Goal: Task Accomplishment & Management: Use online tool/utility

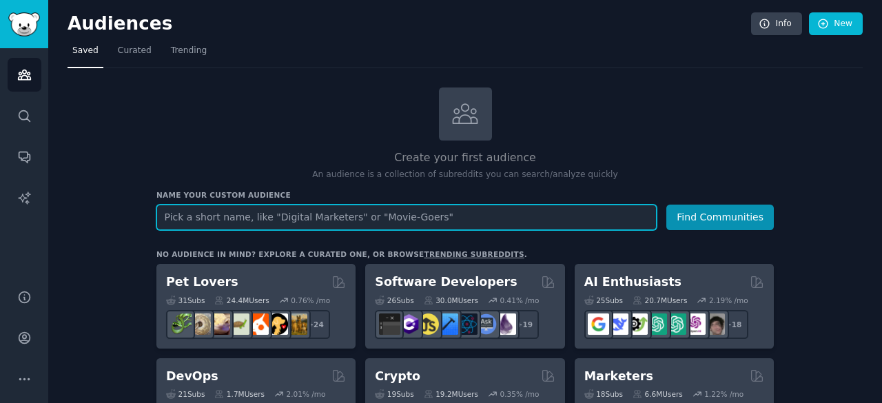
click at [427, 223] on input "text" at bounding box center [407, 218] width 501 height 26
click at [426, 216] on input "text" at bounding box center [407, 218] width 501 height 26
paste input "customer survey, NPS, feedback tools, customer experience software, survey plat…"
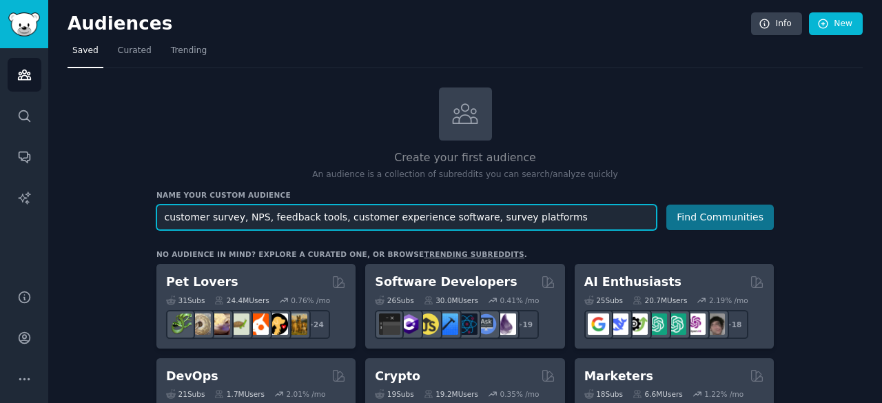
type input "customer survey, NPS, feedback tools, customer experience software, survey plat…"
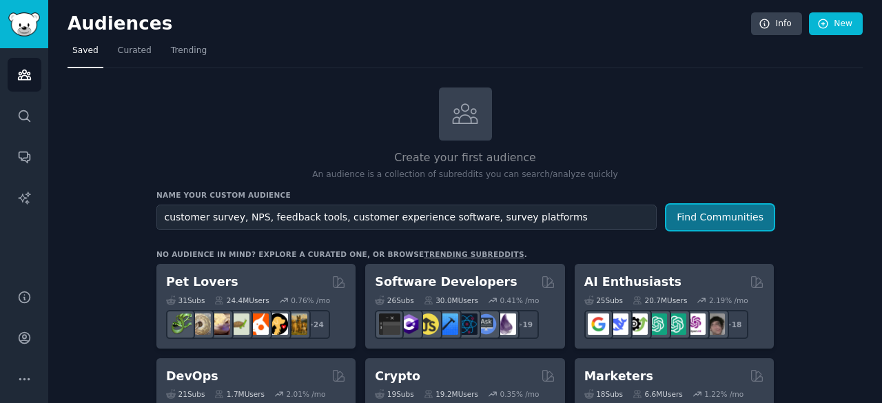
click at [695, 219] on button "Find Communities" at bounding box center [721, 218] width 108 height 26
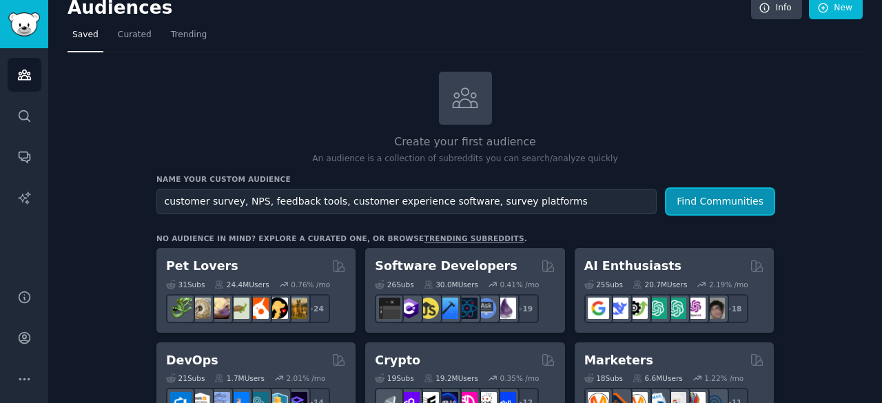
scroll to position [15, 0]
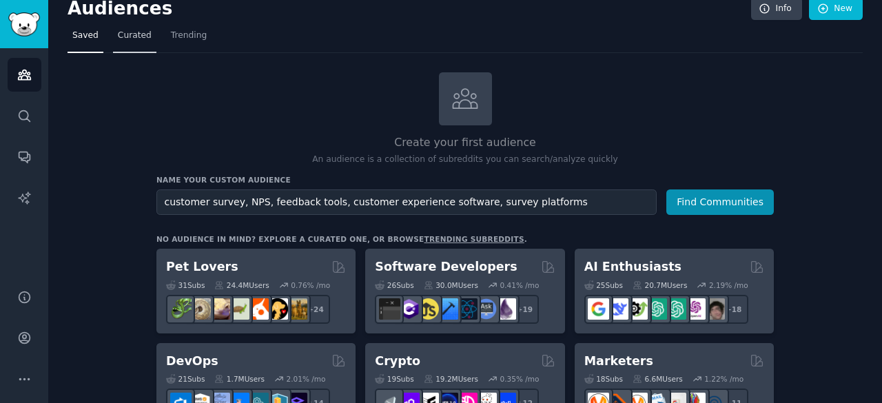
click at [136, 32] on span "Curated" at bounding box center [135, 36] width 34 height 12
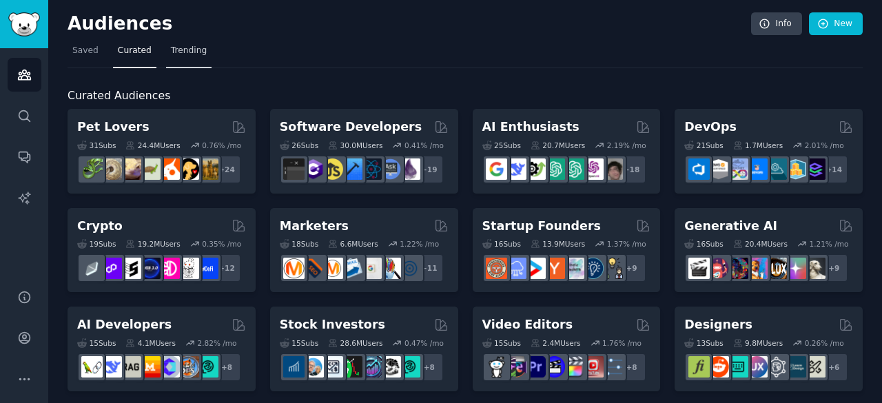
click at [183, 48] on span "Trending" at bounding box center [189, 51] width 36 height 12
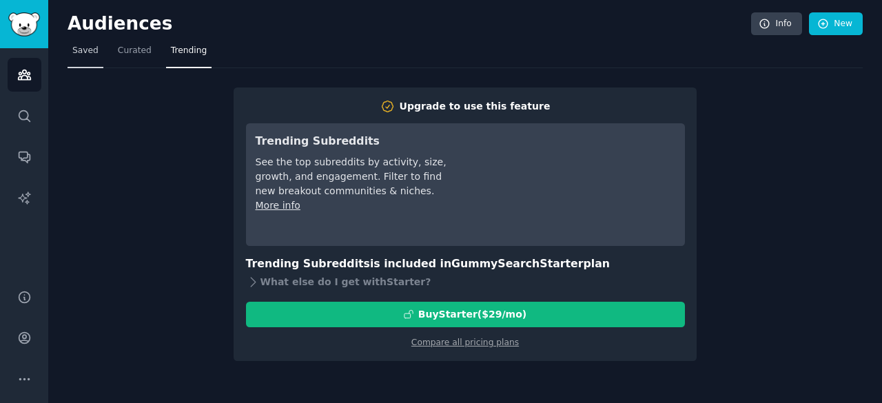
click at [90, 57] on link "Saved" at bounding box center [86, 54] width 36 height 28
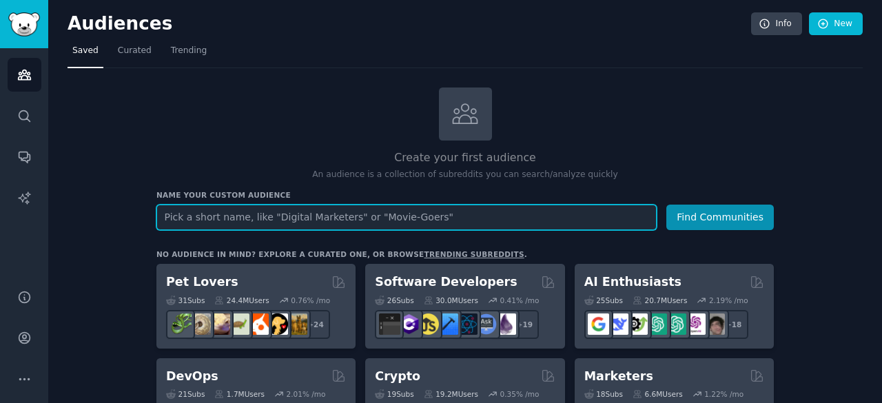
click at [359, 228] on input "text" at bounding box center [407, 218] width 501 height 26
paste input "customer survey, NPS, feedback tools, customer experience software, survey plat…"
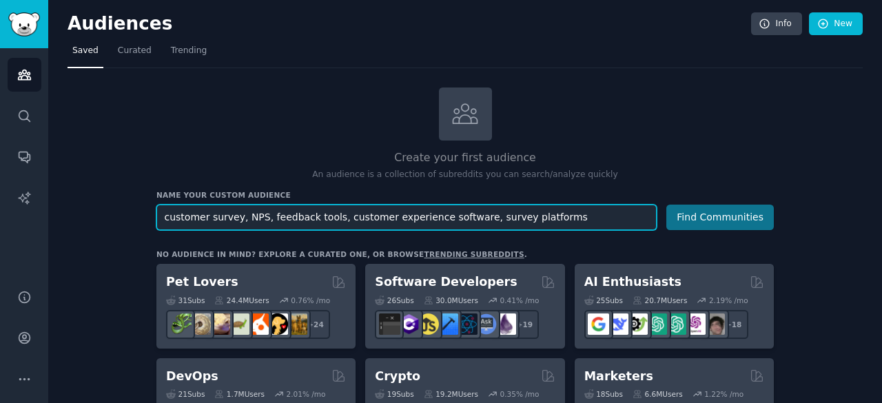
type input "customer survey, NPS, feedback tools, customer experience software, survey plat…"
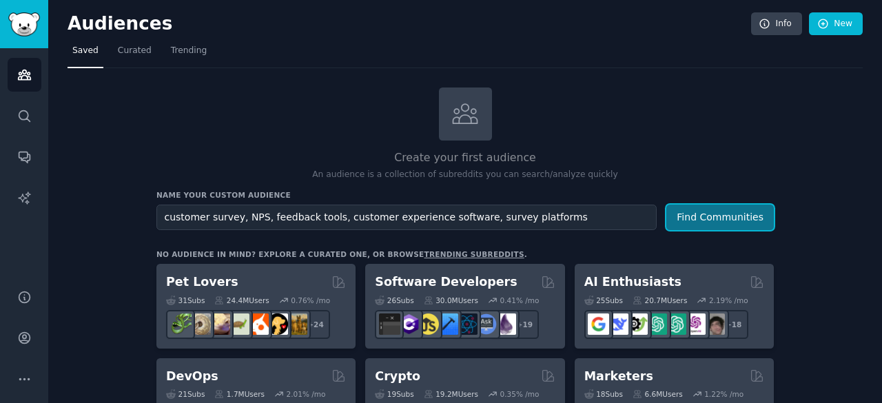
click at [704, 226] on button "Find Communities" at bounding box center [721, 218] width 108 height 26
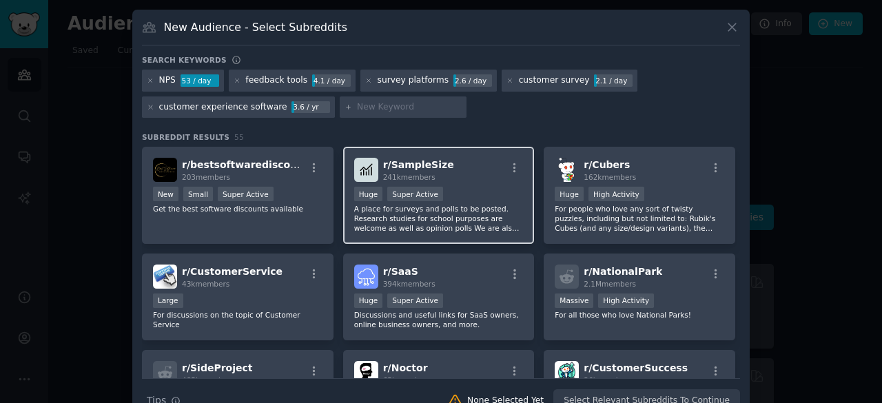
click at [470, 190] on div "Huge Super Active" at bounding box center [439, 195] width 170 height 17
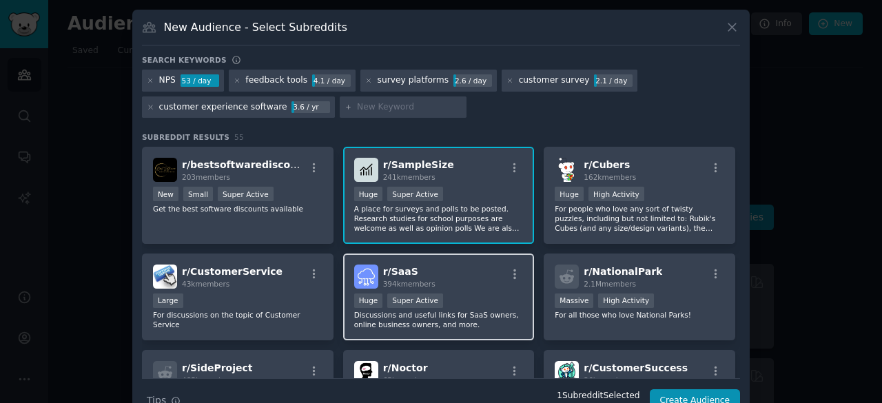
click at [431, 288] on div "r/ SaaS 394k members Huge Super Active Discussions and useful links for SaaS ow…" at bounding box center [439, 298] width 192 height 88
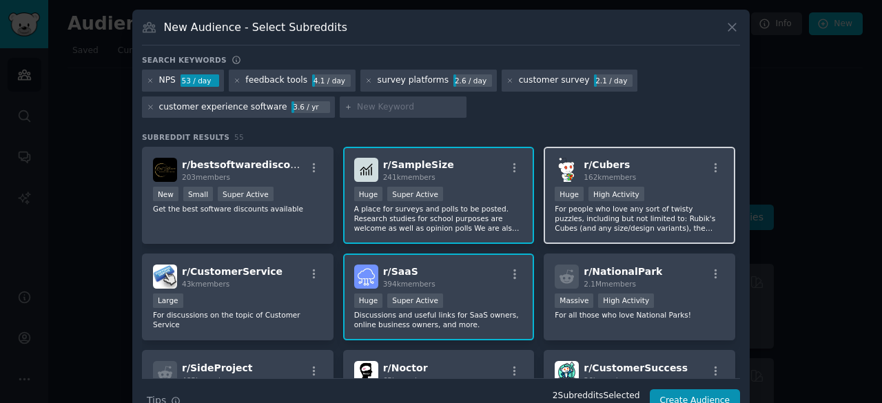
click at [637, 181] on div "r/ Cubers 162k members >= 80th percentile for submissions / day Huge High Activ…" at bounding box center [640, 195] width 192 height 97
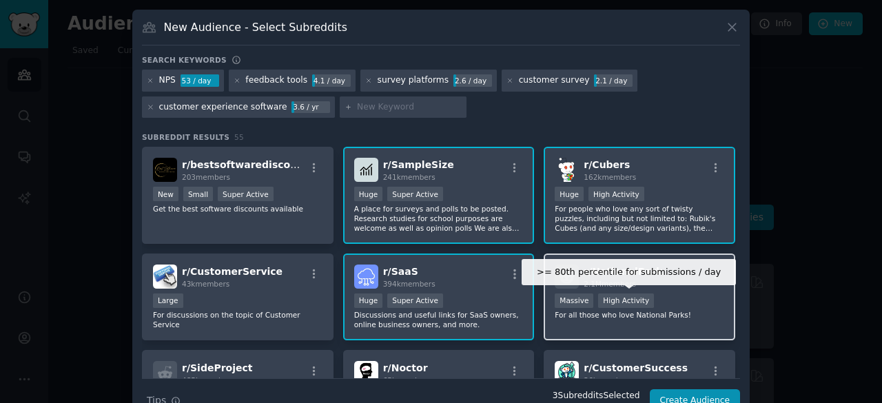
click at [638, 294] on div "High Activity" at bounding box center [626, 301] width 56 height 14
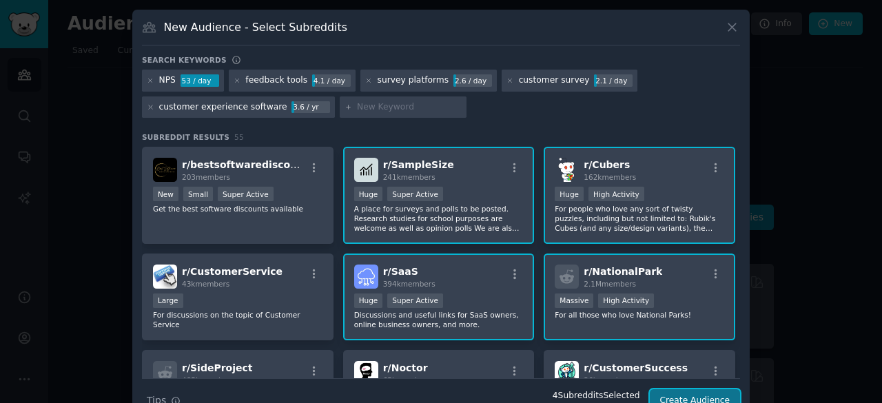
click at [698, 396] on button "Create Audience" at bounding box center [695, 401] width 91 height 23
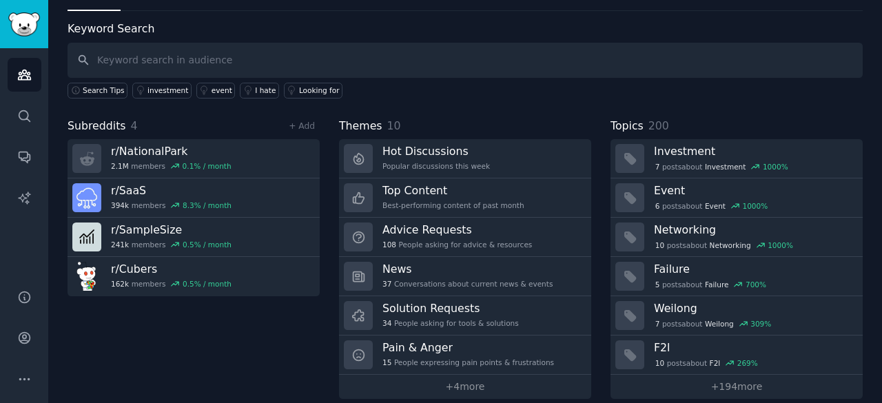
scroll to position [90, 0]
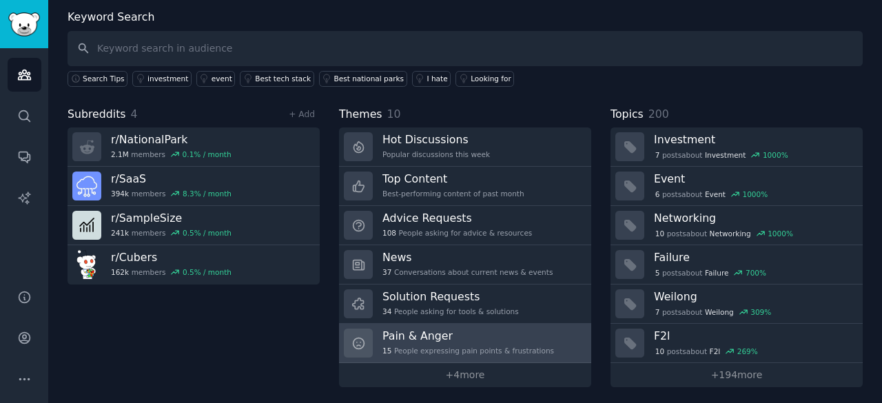
click at [444, 334] on h3 "Pain & Anger" at bounding box center [469, 336] width 172 height 14
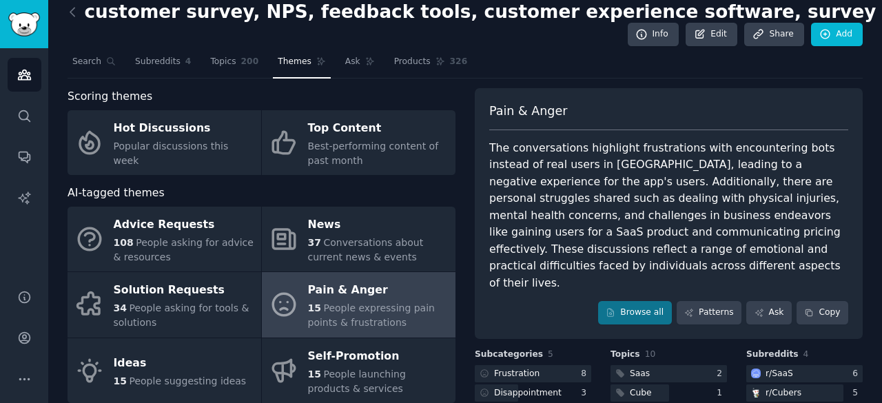
scroll to position [11, 0]
